Goal: Task Accomplishment & Management: Complete application form

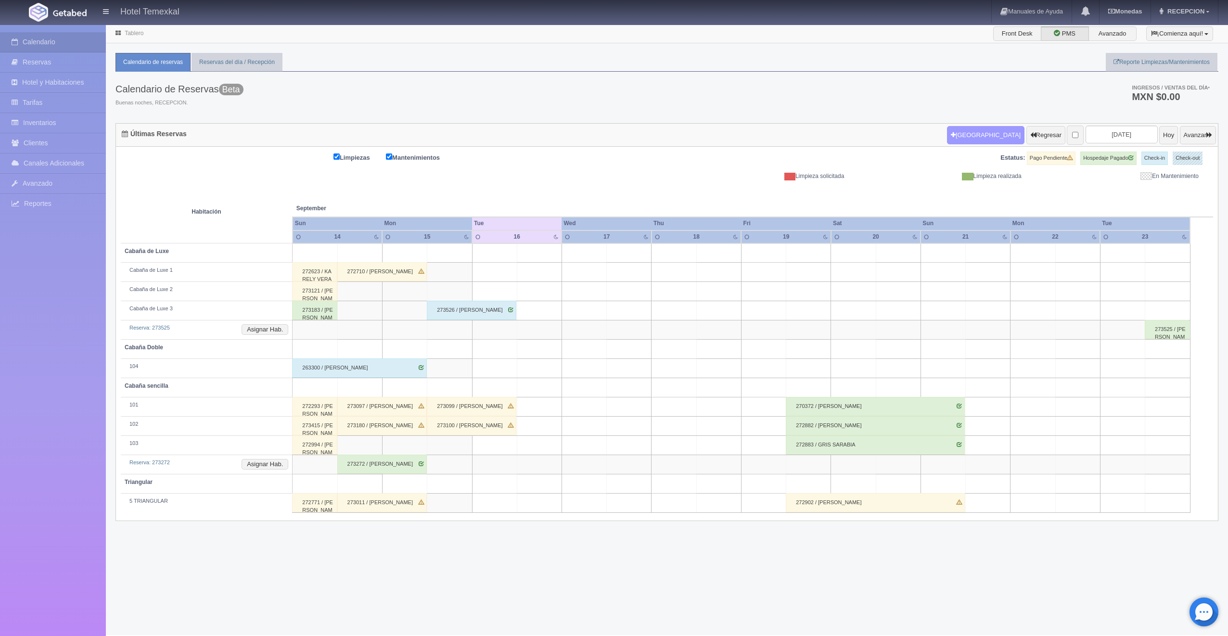
click at [984, 137] on button "Nueva Reserva" at bounding box center [985, 135] width 77 height 18
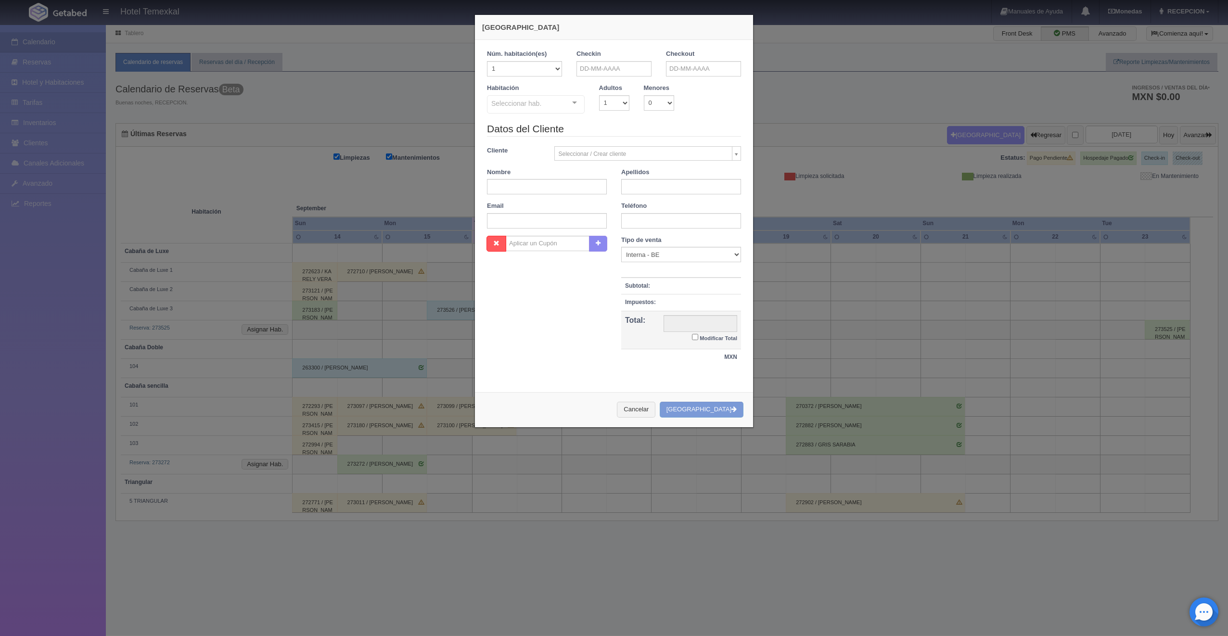
checkbox input "false"
click at [596, 68] on input "text" at bounding box center [613, 68] width 75 height 15
click at [665, 84] on span "Next" at bounding box center [663, 84] width 8 height 8
click at [624, 161] on link "22" at bounding box center [621, 158] width 13 height 14
type input "[DATE]"
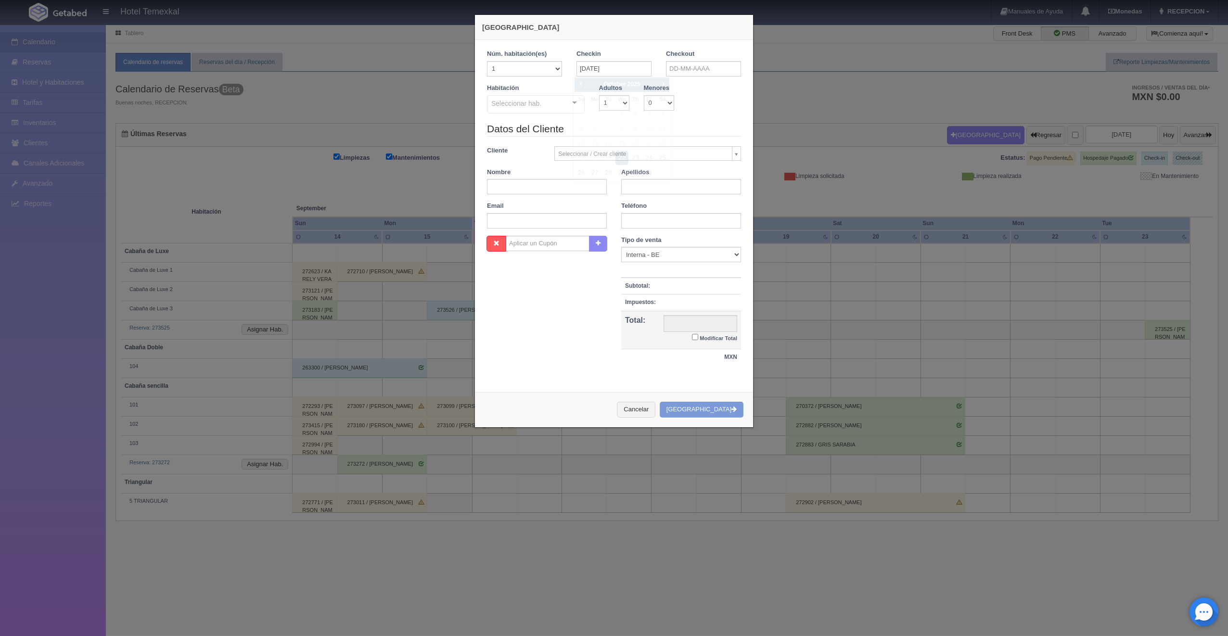
checkbox input "false"
click at [674, 70] on input "text" at bounding box center [703, 68] width 75 height 15
click at [748, 157] on link "25" at bounding box center [752, 158] width 13 height 14
type input "[DATE]"
click at [565, 104] on div "Cabaña sencilla Cabaña sencilla - Sin asignar 101 102 103 Triangular Triangular…" at bounding box center [536, 105] width 98 height 21
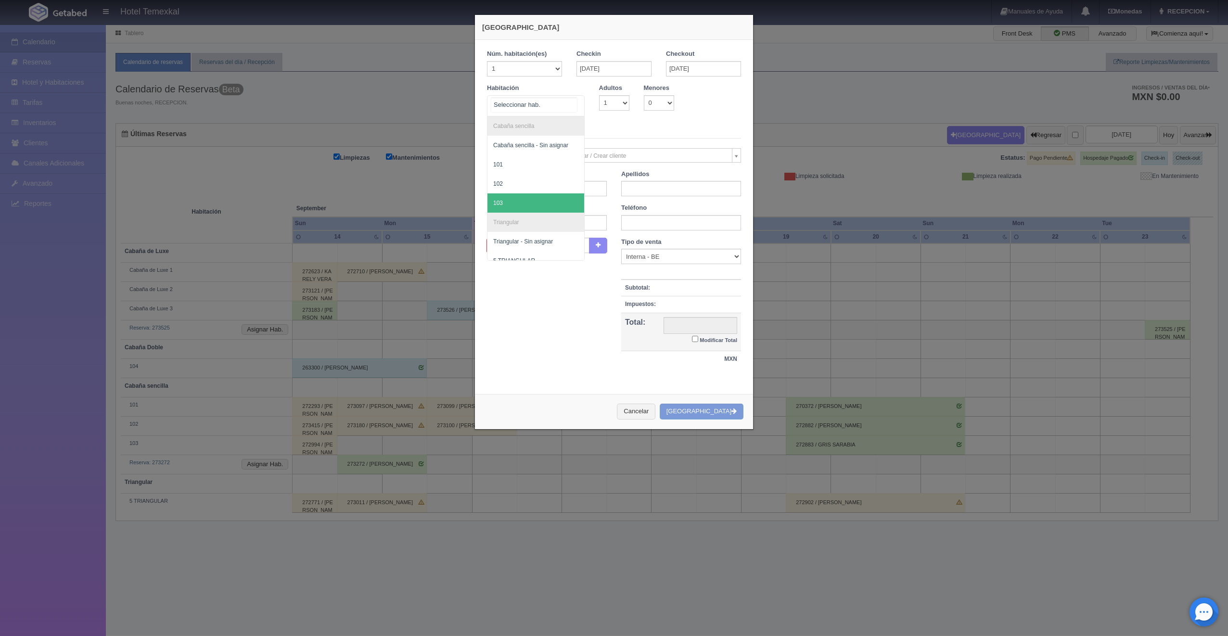
click at [527, 202] on span "103" at bounding box center [535, 202] width 97 height 19
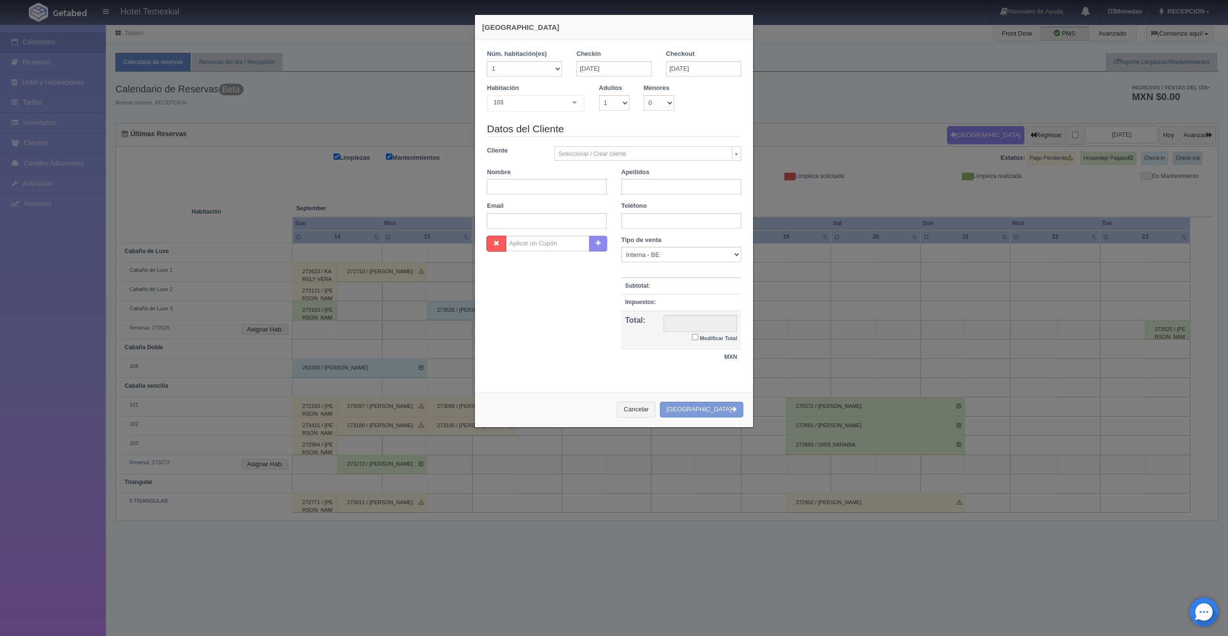
checkbox input "false"
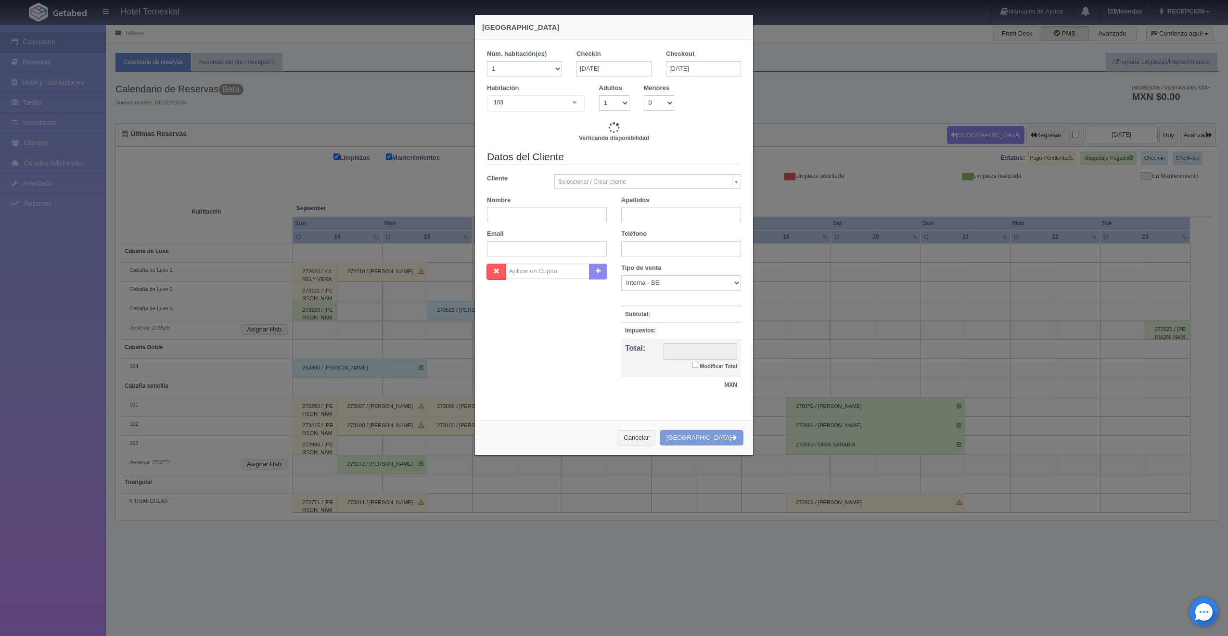
type input "10000.00"
checkbox input "false"
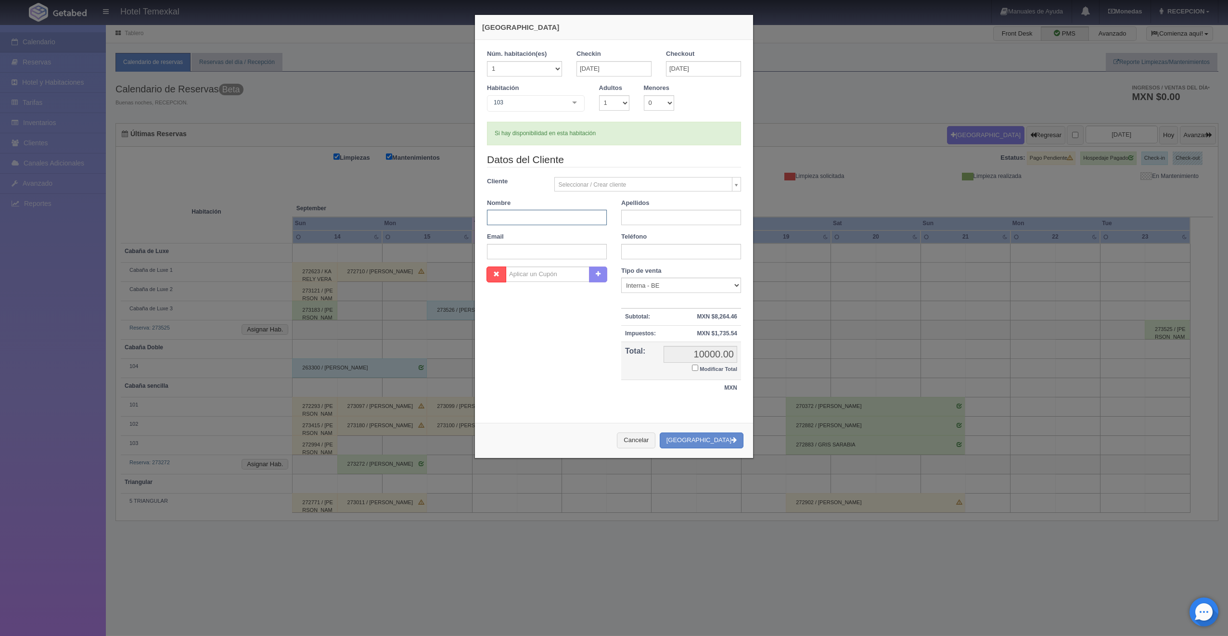
click at [579, 219] on input "text" at bounding box center [547, 217] width 120 height 15
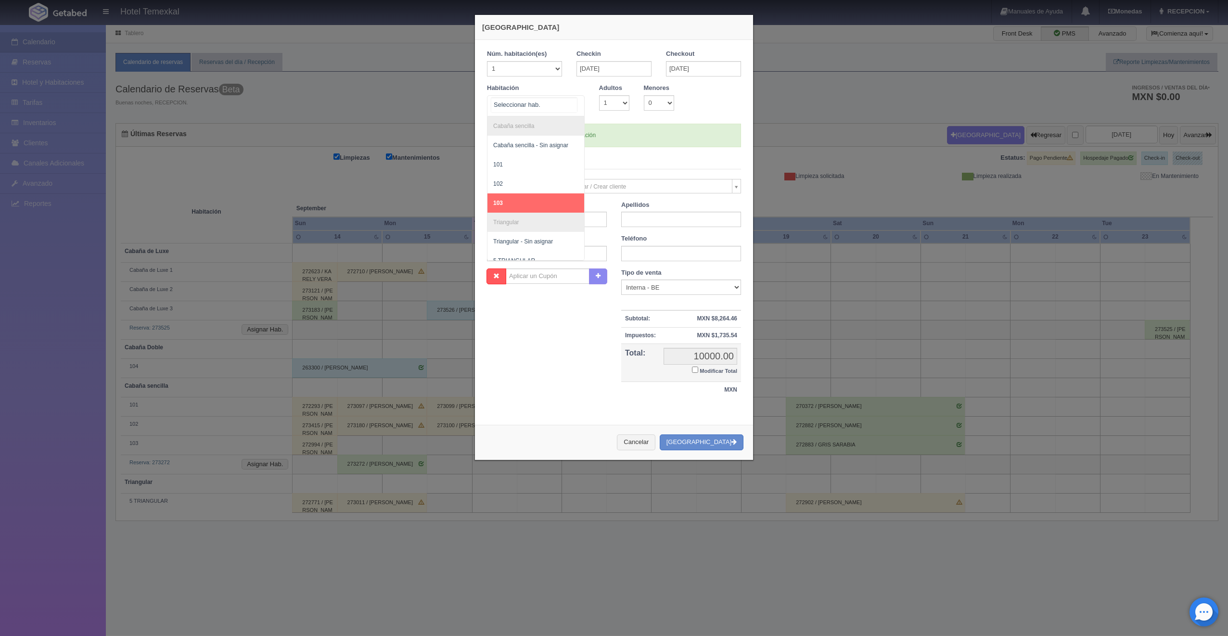
click at [552, 104] on input "text" at bounding box center [534, 105] width 86 height 14
click at [569, 107] on div at bounding box center [574, 103] width 19 height 14
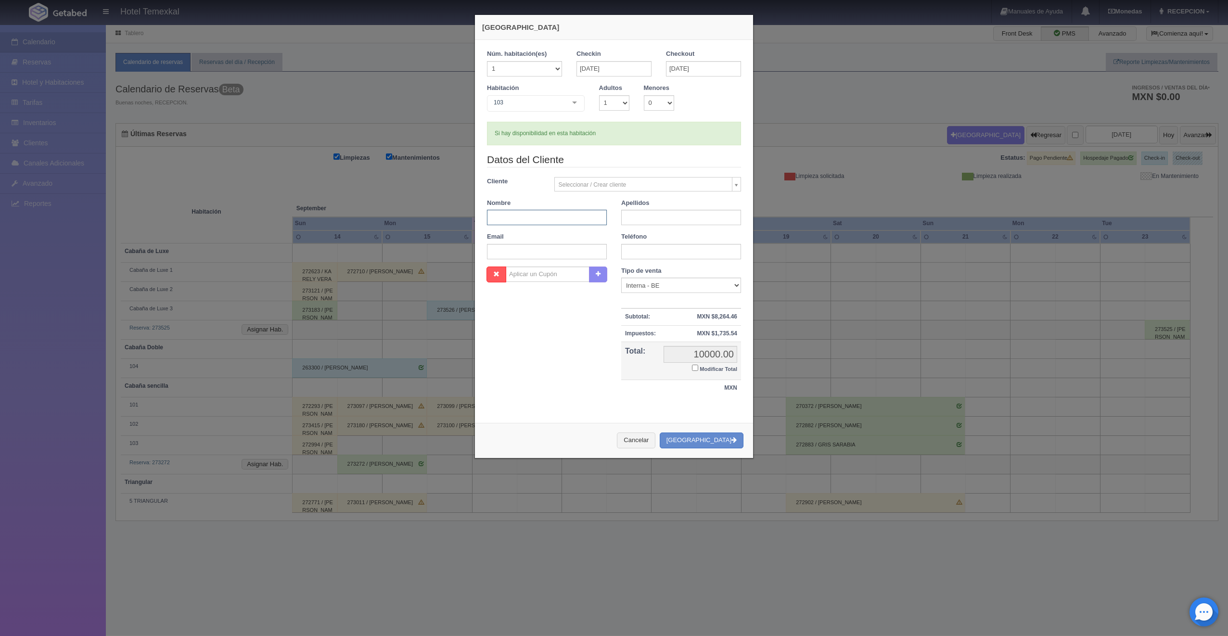
click at [565, 219] on input "text" at bounding box center [547, 217] width 120 height 15
type input "BETTY"
click at [647, 219] on input "text" at bounding box center [681, 217] width 120 height 15
type input "LEON"
click at [692, 367] on input "Modificar Total" at bounding box center [695, 368] width 6 height 6
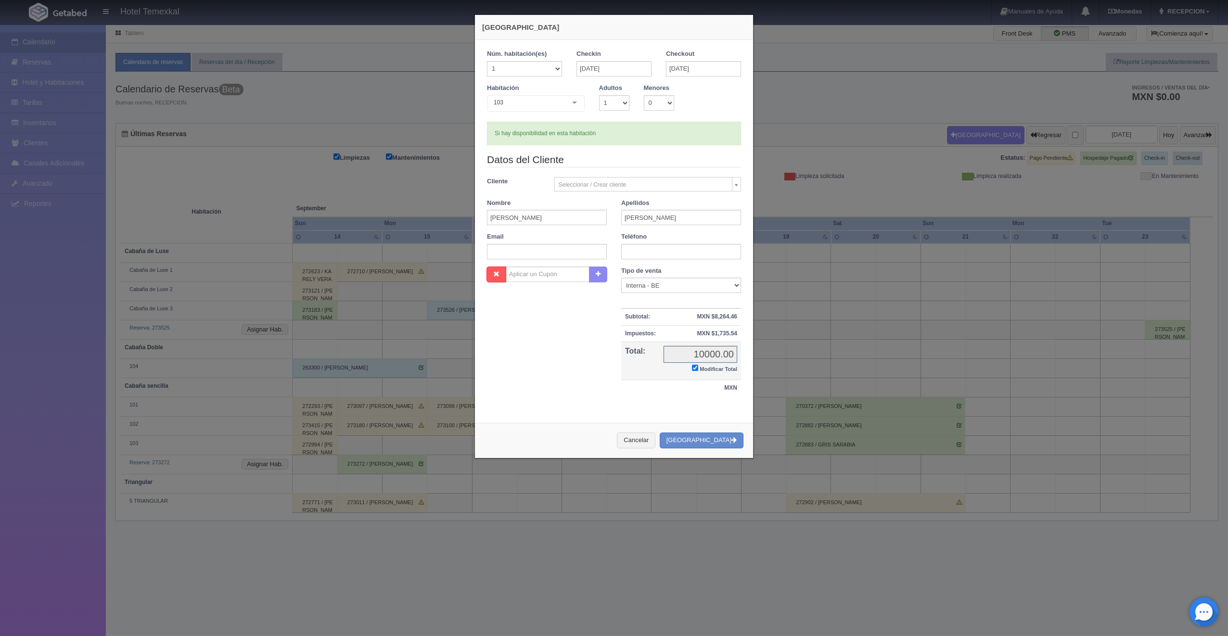
checkbox input "true"
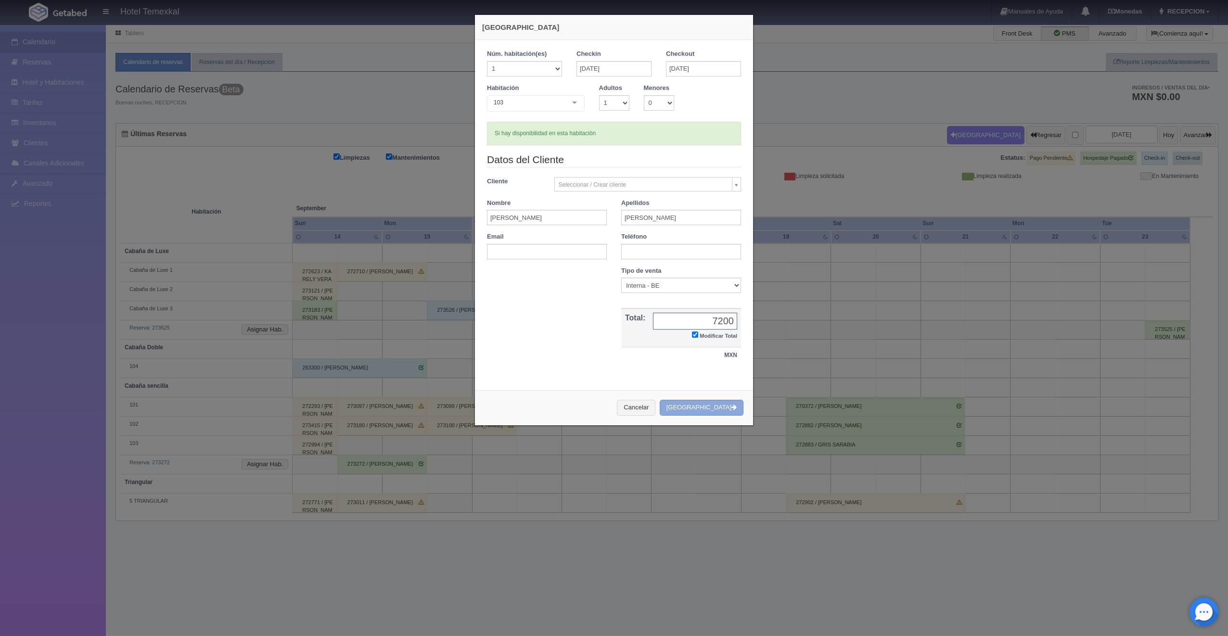
type input "7200"
click at [706, 408] on button "Crear Reserva" at bounding box center [701, 408] width 84 height 16
click at [652, 66] on div "Checkin 22-10-2025" at bounding box center [613, 67] width 89 height 34
click at [705, 401] on button "Crear Reserva" at bounding box center [701, 408] width 84 height 16
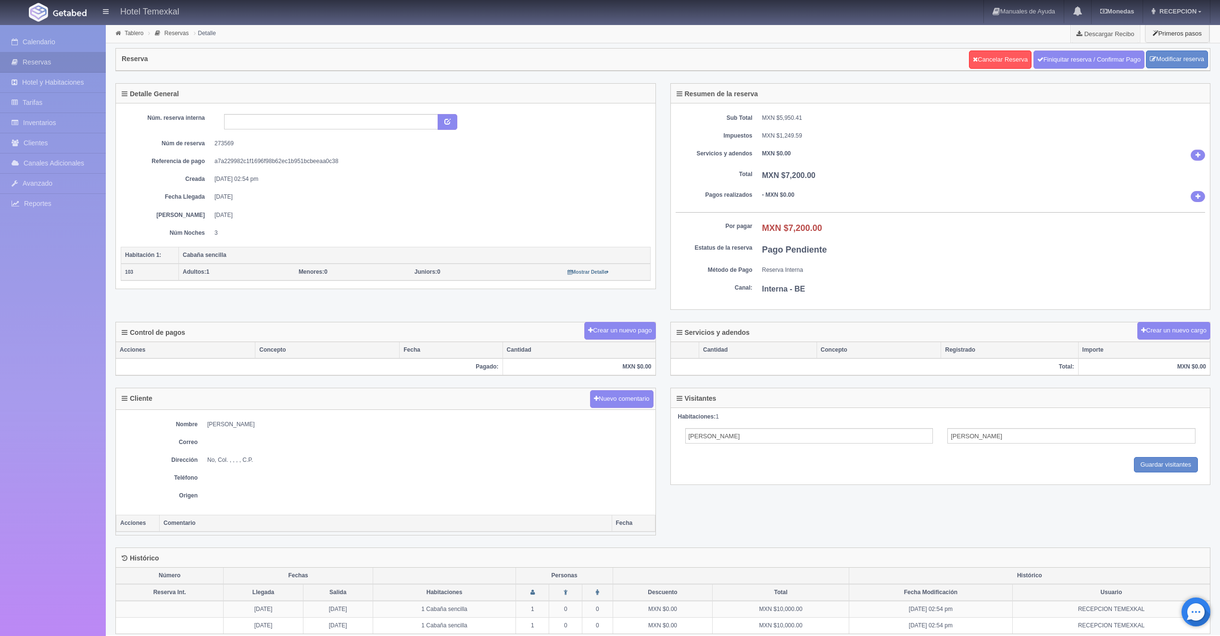
click at [613, 311] on div "Detalle General Núm. reserva interna Núm de reserva 273569 Referencia de pago a…" at bounding box center [663, 202] width 1110 height 239
click at [615, 327] on button "Crear un nuevo pago" at bounding box center [619, 331] width 71 height 18
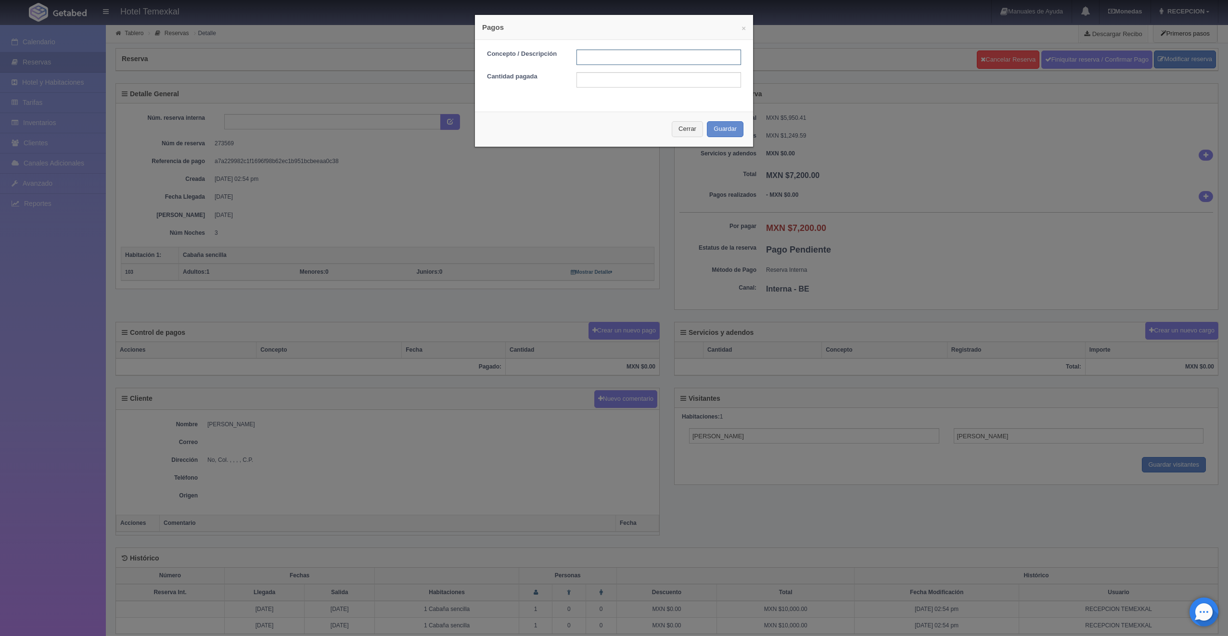
click at [586, 58] on input "text" at bounding box center [658, 57] width 165 height 15
type input "PRIMER ABONO"
click at [595, 76] on input "7515" at bounding box center [658, 79] width 165 height 15
type input "7"
click at [585, 80] on input "3798" at bounding box center [658, 79] width 165 height 15
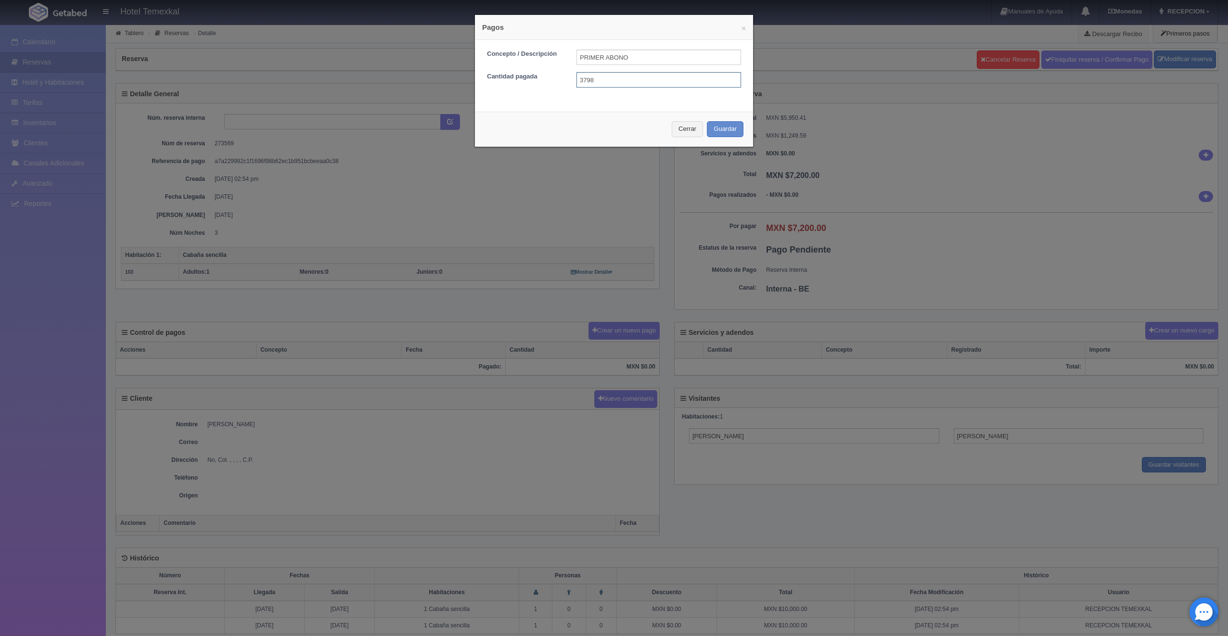
click at [585, 80] on input "3798" at bounding box center [658, 79] width 165 height 15
type input "3708"
click at [726, 132] on button "Guardar" at bounding box center [725, 129] width 37 height 16
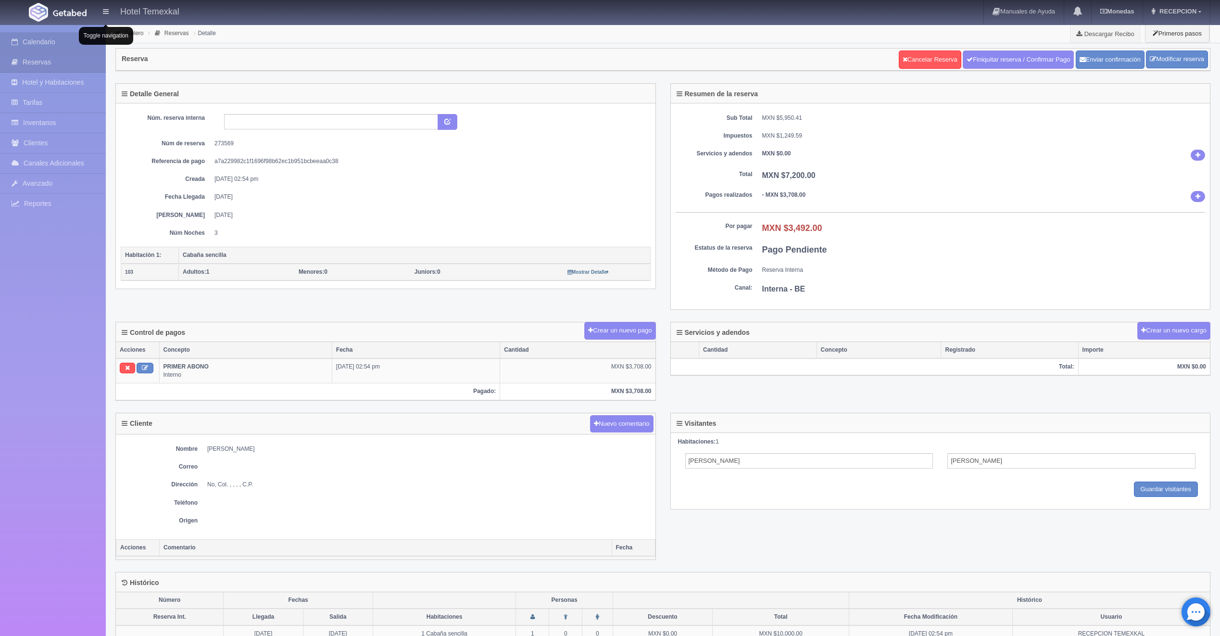
click at [76, 40] on link "Calendario" at bounding box center [53, 42] width 106 height 20
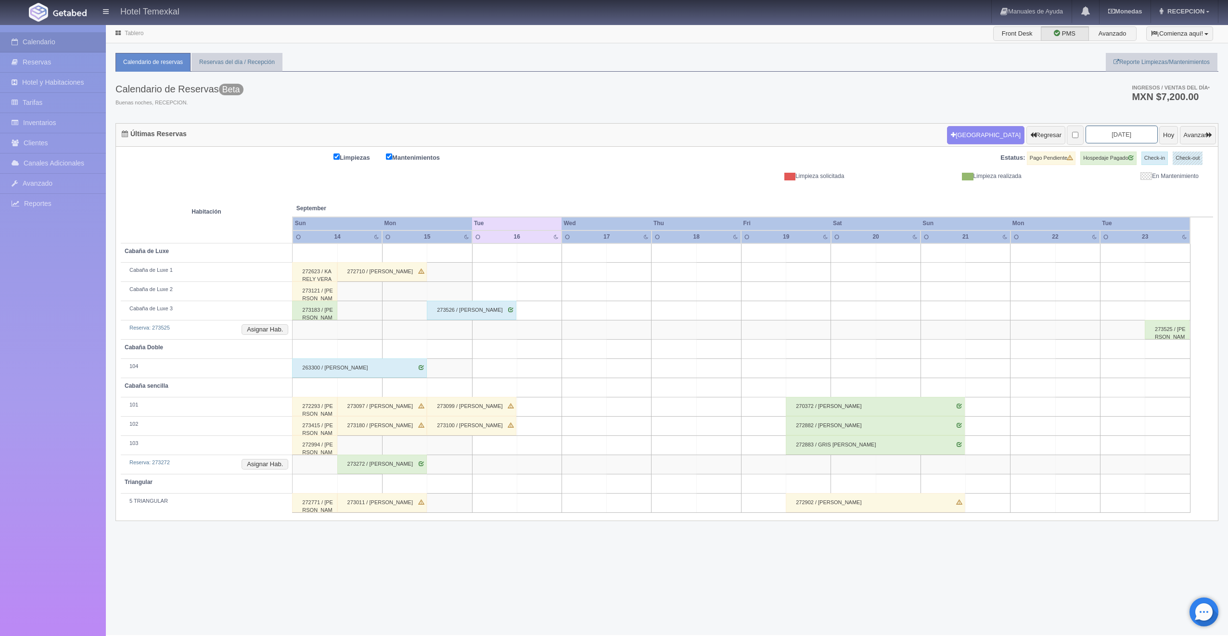
click at [1117, 135] on input "2025-09-16" at bounding box center [1121, 135] width 72 height 18
click at [1159, 144] on div "Prev Next September 2025 Su Mo Tu We Th Fr Sa 1 2 3 4 5 6 7 8 9 10 11 12 13 14 …" at bounding box center [1115, 196] width 98 height 107
click at [1157, 152] on span "Next" at bounding box center [1157, 151] width 8 height 8
click at [1116, 227] on link "22" at bounding box center [1115, 225] width 13 height 14
type input "[DATE]"
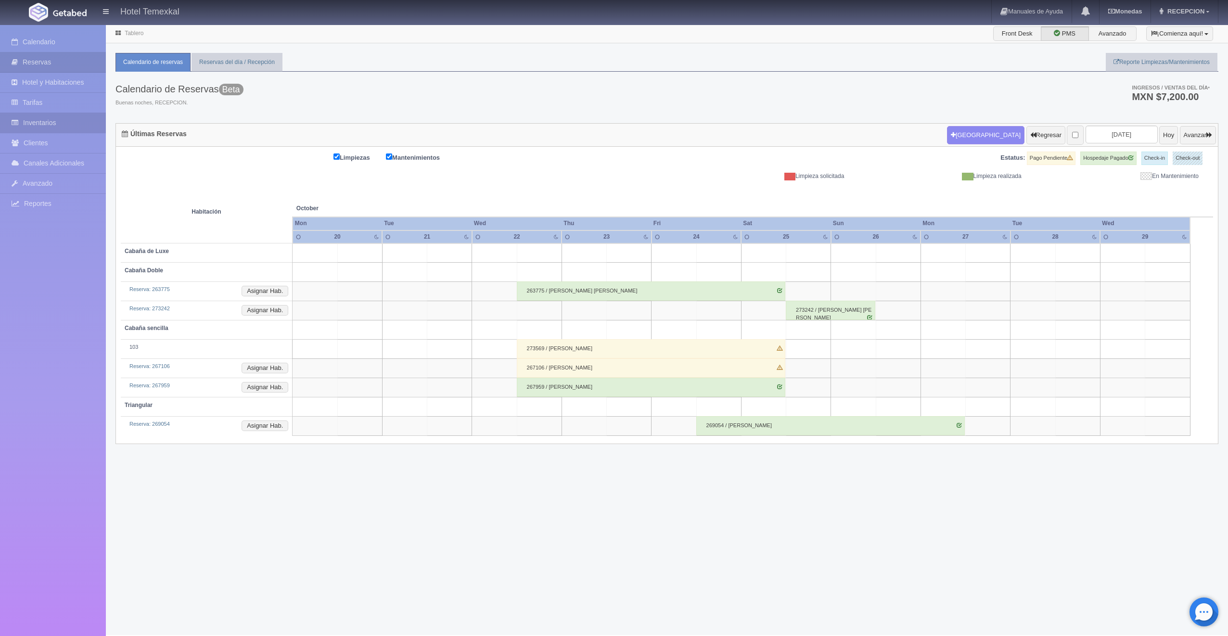
click at [69, 126] on link "Inventarios" at bounding box center [53, 123] width 106 height 20
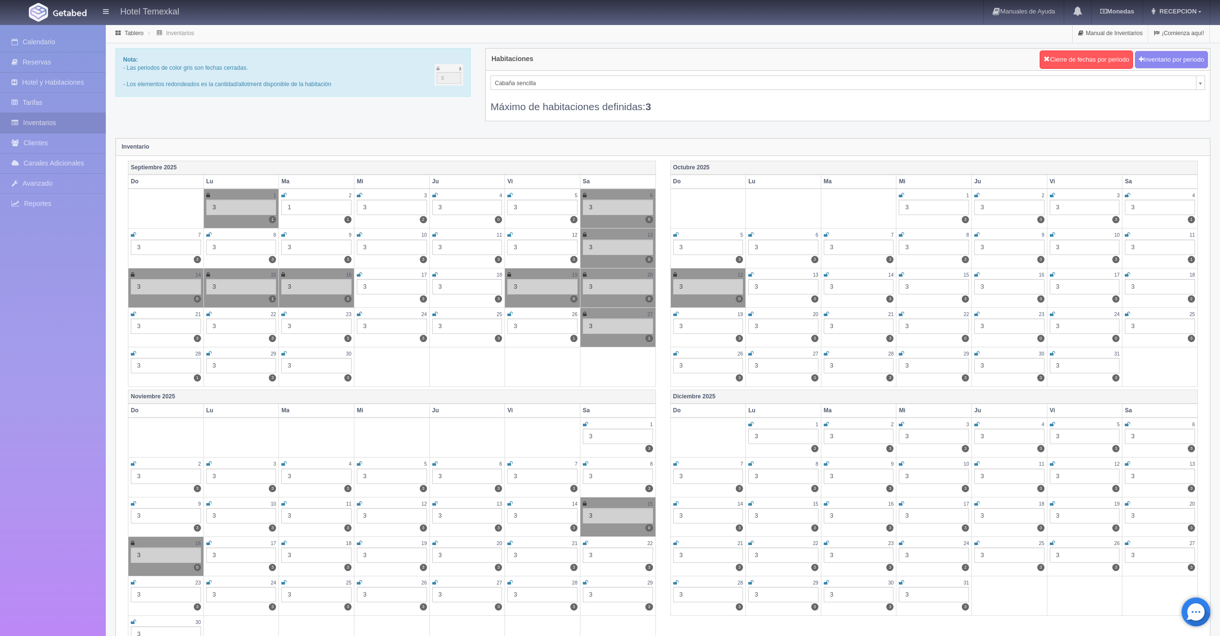
click at [1054, 313] on icon at bounding box center [1052, 314] width 5 height 6
click at [976, 314] on icon at bounding box center [977, 314] width 5 height 6
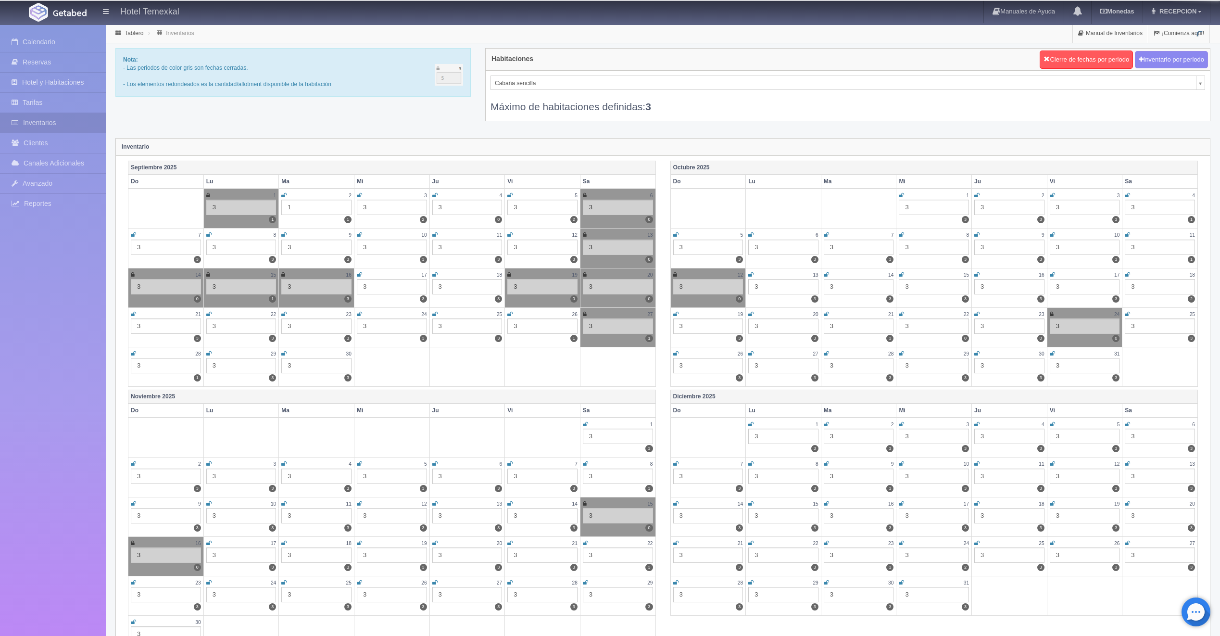
click at [903, 316] on icon at bounding box center [901, 314] width 5 height 6
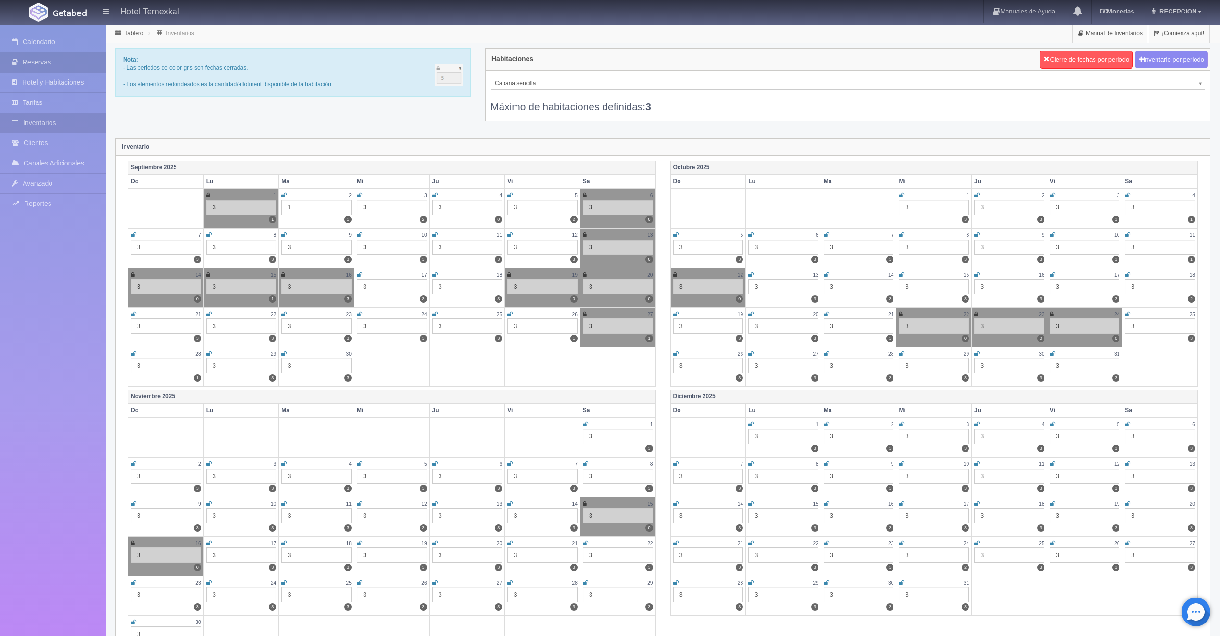
click at [75, 62] on link "Reservas" at bounding box center [53, 62] width 106 height 20
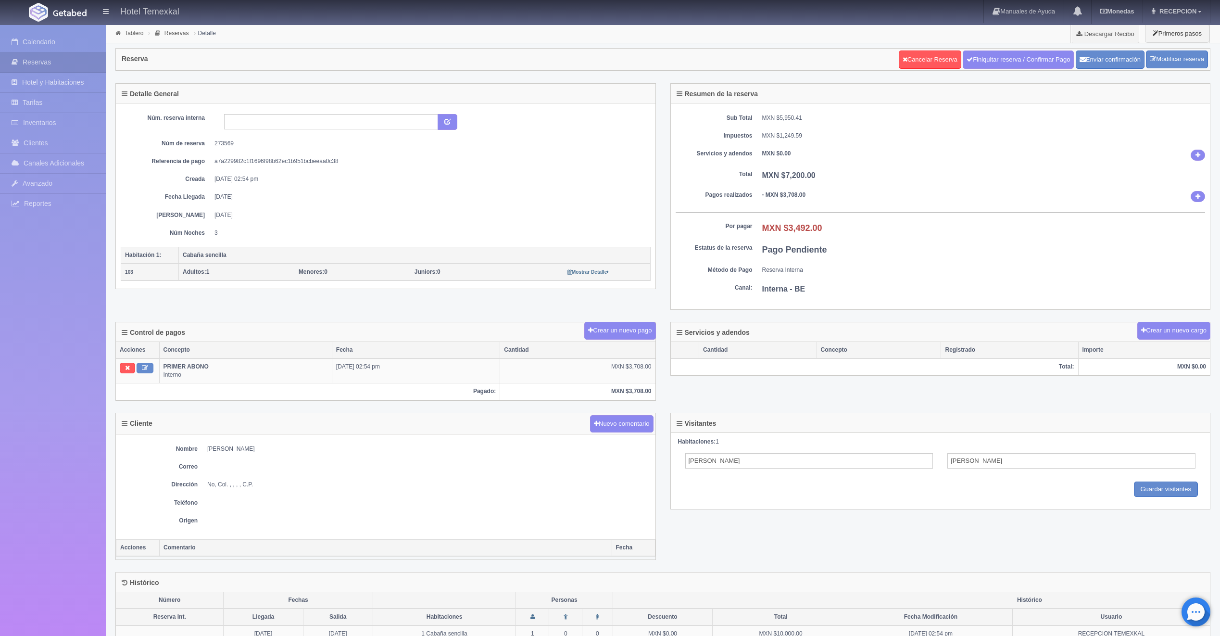
drag, startPoint x: 690, startPoint y: 317, endPoint x: 680, endPoint y: 317, distance: 9.7
click at [689, 317] on div "Resumen de la reserva Sub Total MXN $5,950.41 Impuestos MXN $1,249.59 Servicios…" at bounding box center [940, 202] width 555 height 239
click at [640, 325] on button "Crear un nuevo pago" at bounding box center [619, 331] width 71 height 18
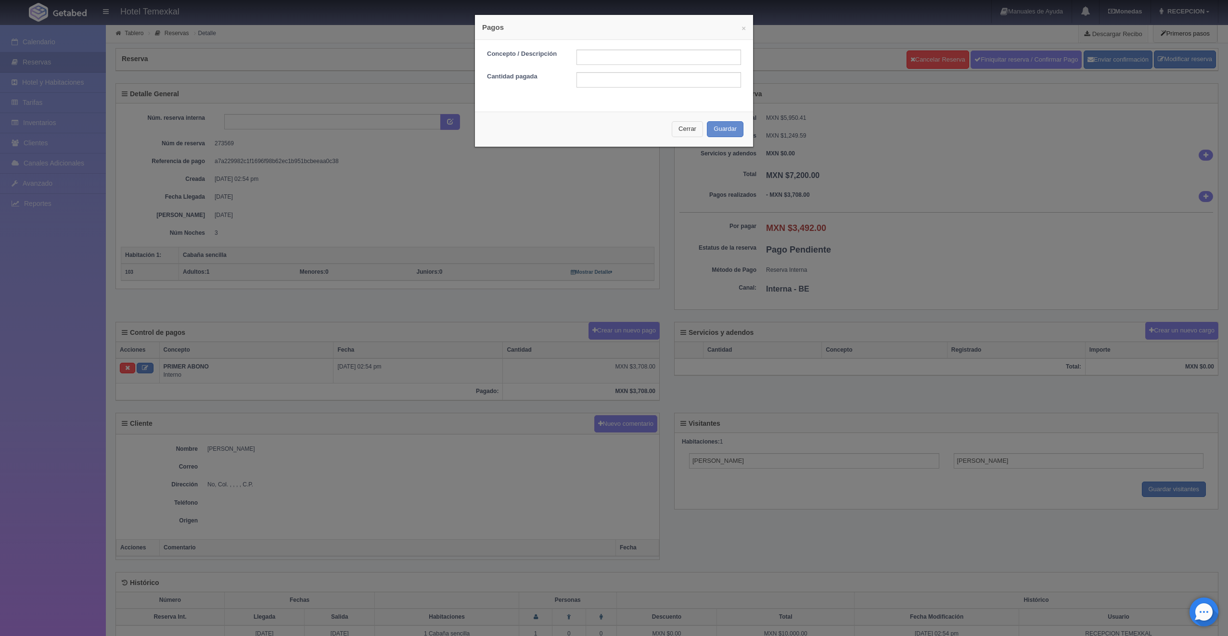
click at [682, 133] on button "Cerrar" at bounding box center [687, 129] width 31 height 16
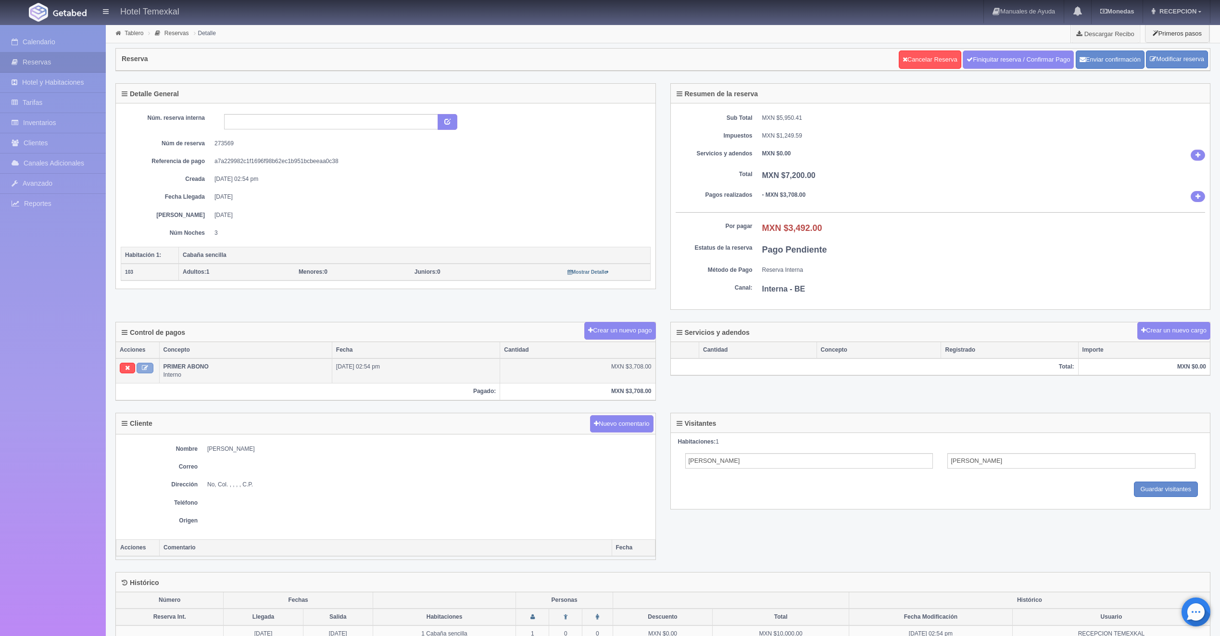
click at [145, 367] on icon at bounding box center [145, 368] width 6 height 6
type input "PRIMER ABONO"
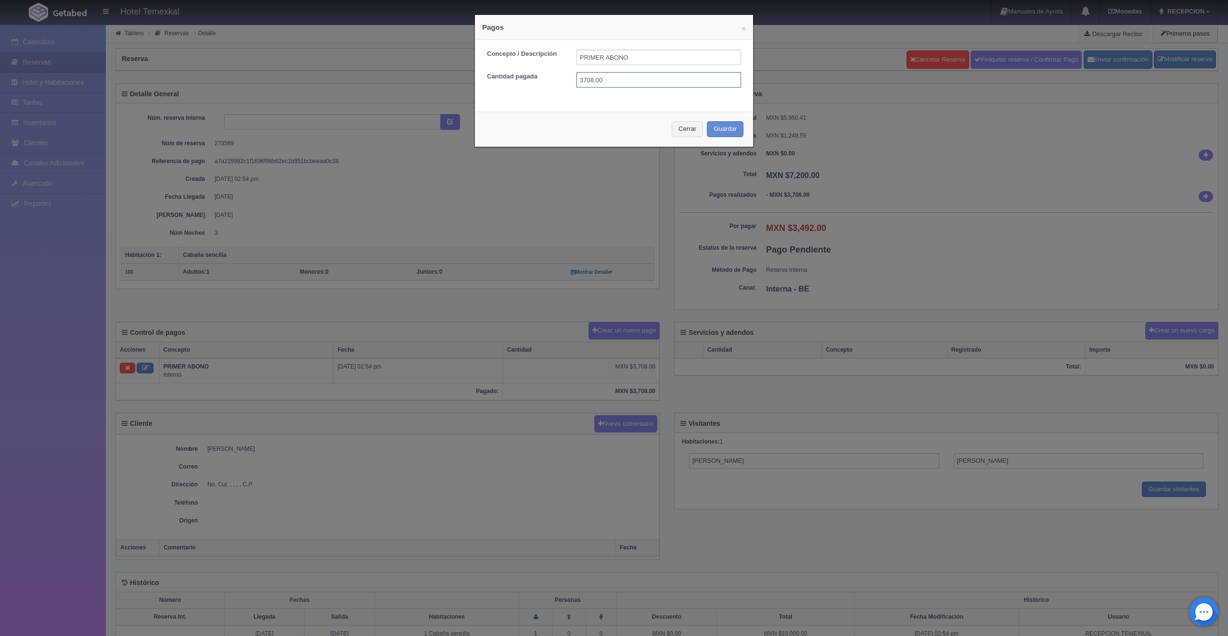
click at [598, 82] on input "3708.00" at bounding box center [658, 79] width 165 height 15
type input "3"
drag, startPoint x: 575, startPoint y: 75, endPoint x: 585, endPoint y: 77, distance: 11.0
click at [579, 76] on input "3,600" at bounding box center [658, 79] width 165 height 15
click at [581, 79] on input "3,600" at bounding box center [658, 79] width 165 height 15
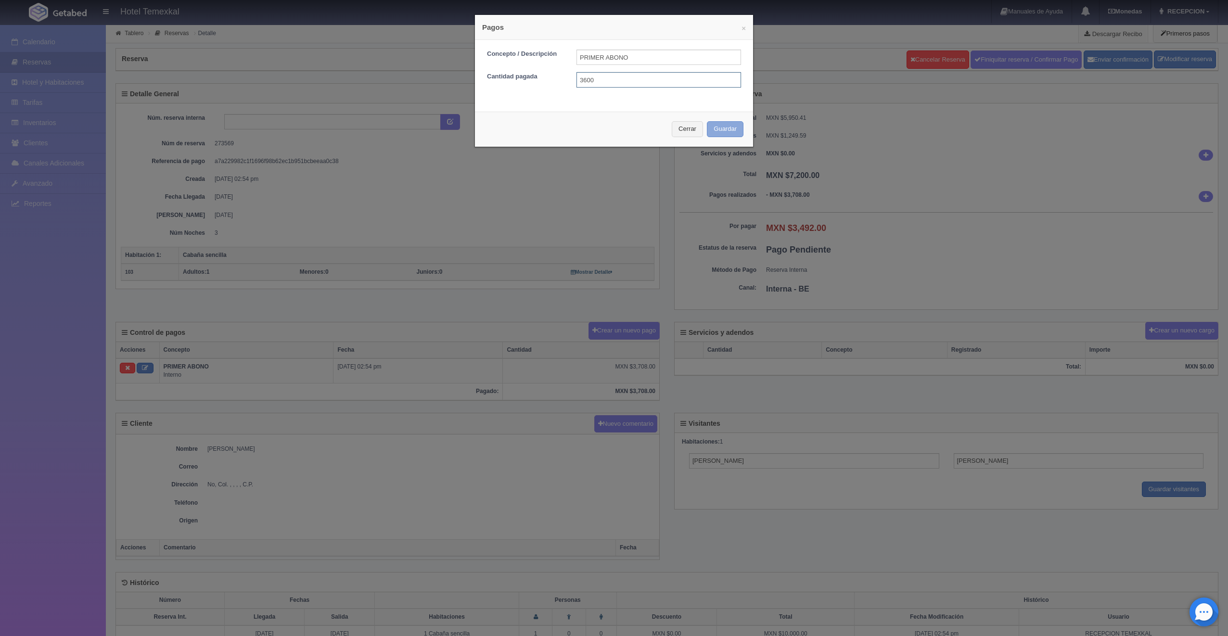
type input "3600"
click at [723, 128] on button "Guardar" at bounding box center [725, 129] width 37 height 16
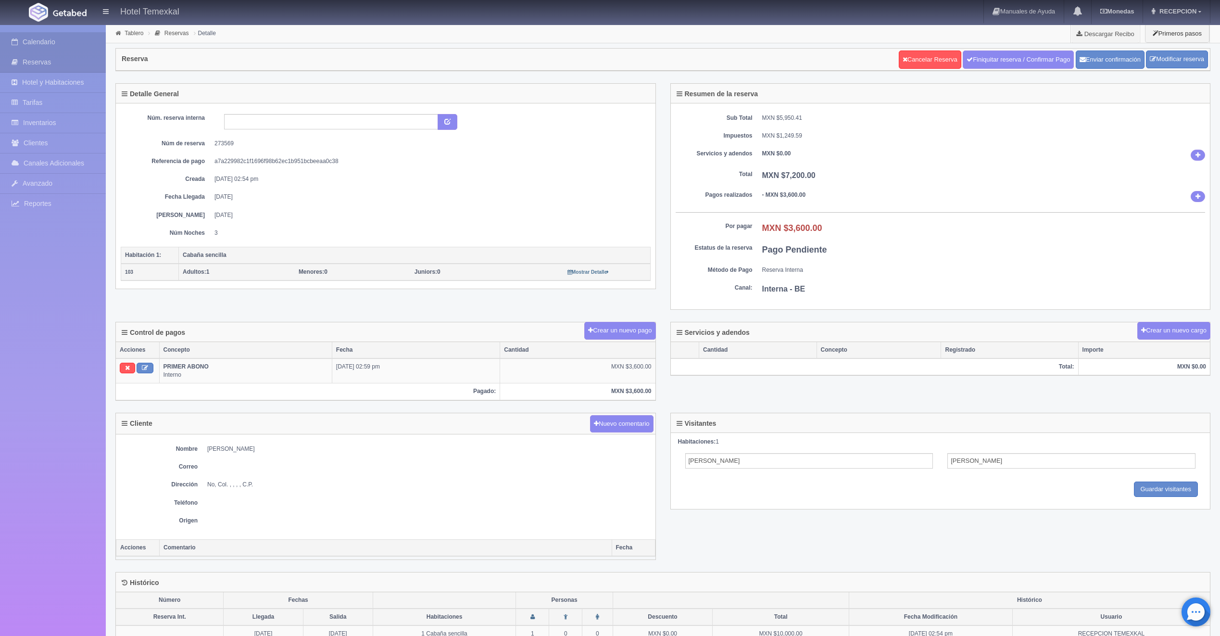
click at [66, 39] on link "Calendario" at bounding box center [53, 42] width 106 height 20
